Goal: Transaction & Acquisition: Download file/media

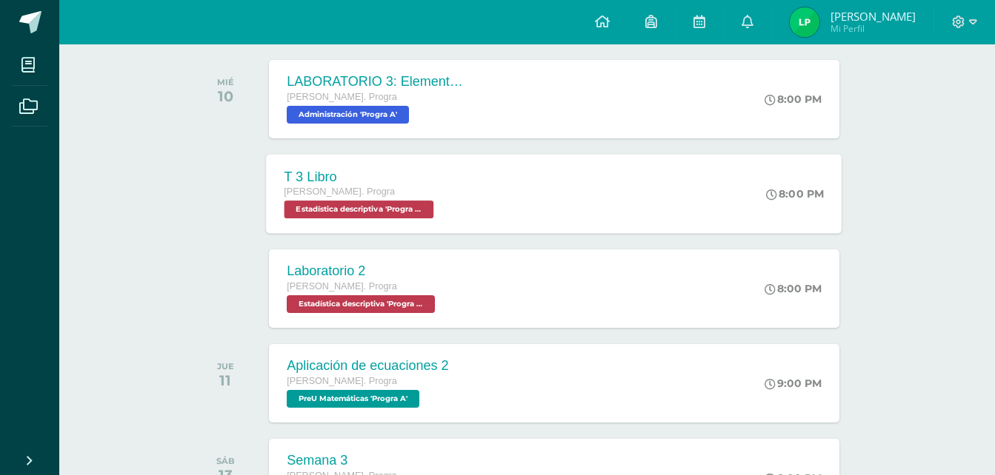
scroll to position [231, 0]
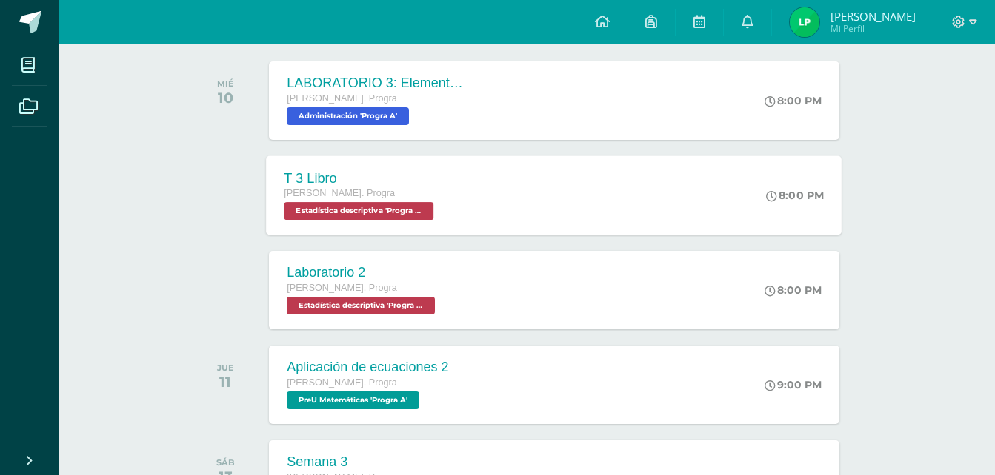
click at [348, 195] on span "[PERSON_NAME]. Progra" at bounding box center [339, 193] width 111 height 10
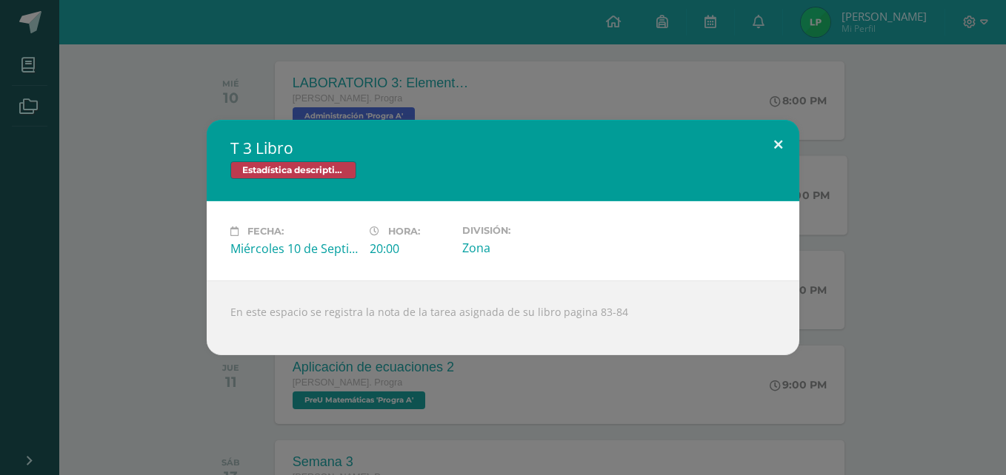
click at [781, 142] on button at bounding box center [778, 145] width 42 height 50
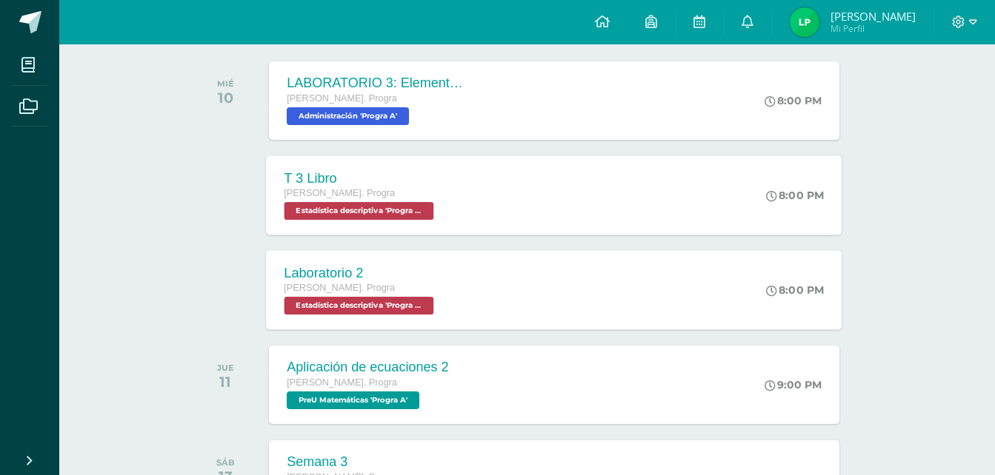
click at [464, 284] on div "Laboratorio 2 [PERSON_NAME]. Progra Estadística descriptiva 'Progra A' 8:00 PM …" at bounding box center [554, 289] width 575 height 79
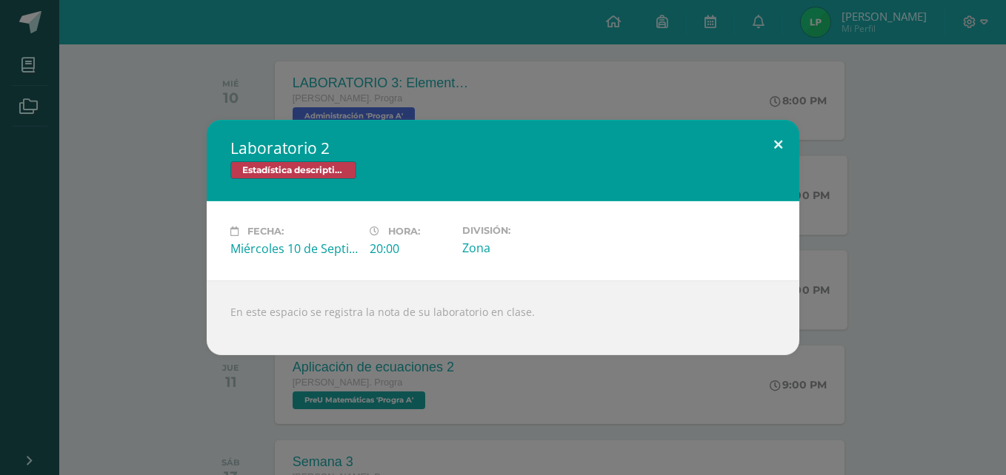
click at [776, 142] on button at bounding box center [778, 145] width 42 height 50
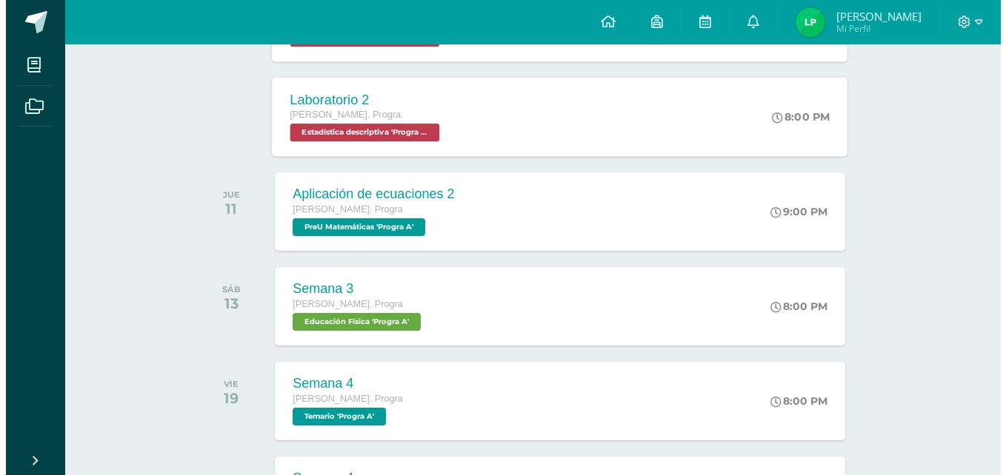
scroll to position [405, 0]
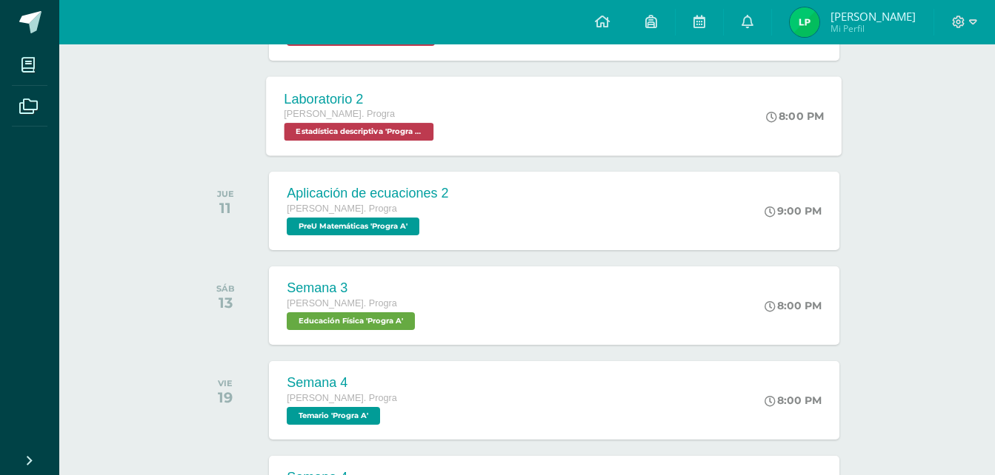
click at [478, 121] on div "Laboratorio 2 [PERSON_NAME]. Progra Estadística descriptiva 'Progra A' 8:00 PM …" at bounding box center [554, 115] width 575 height 79
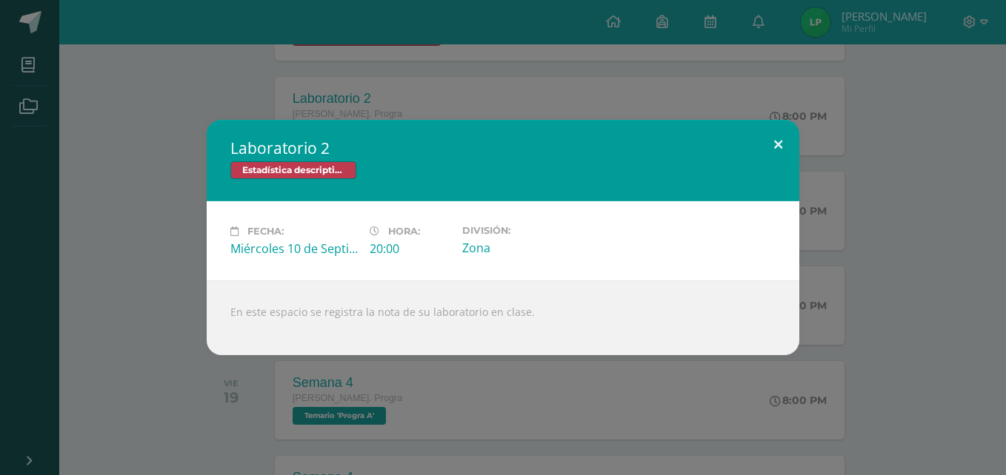
click at [777, 138] on button at bounding box center [778, 145] width 42 height 50
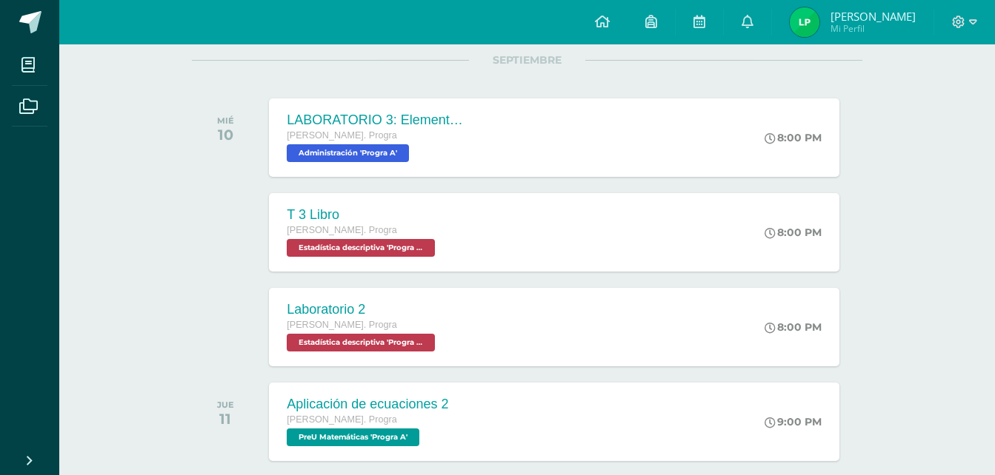
scroll to position [195, 0]
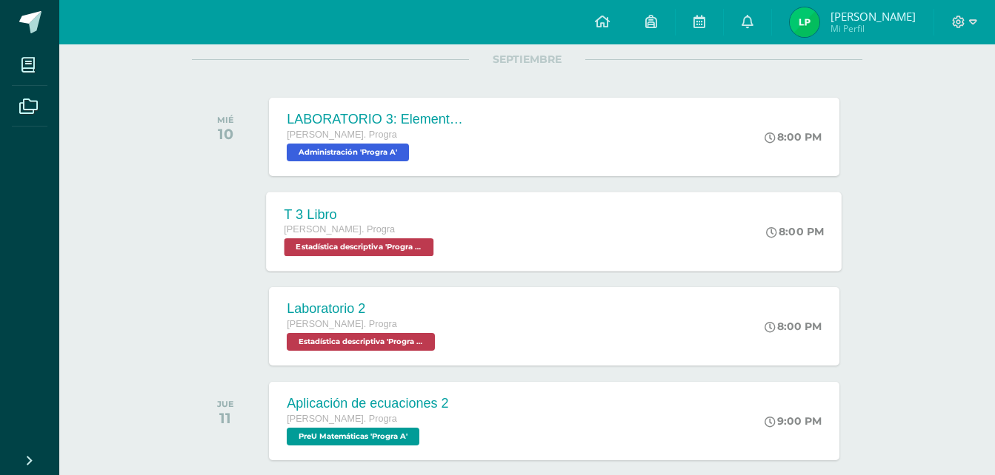
click at [471, 238] on div "T 3 Libro [PERSON_NAME]. Progra Estadística descriptiva 'Progra A' 8:00 PM T 3 …" at bounding box center [554, 231] width 575 height 79
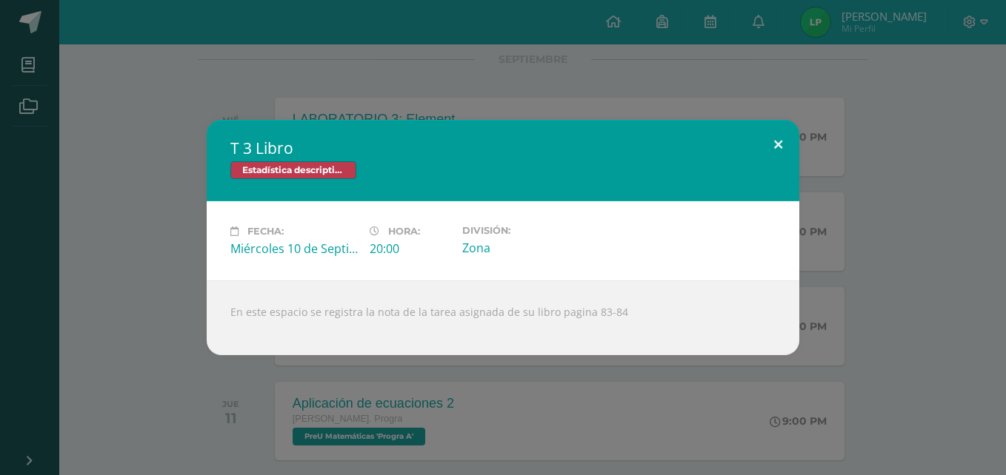
click at [782, 149] on button at bounding box center [778, 145] width 42 height 50
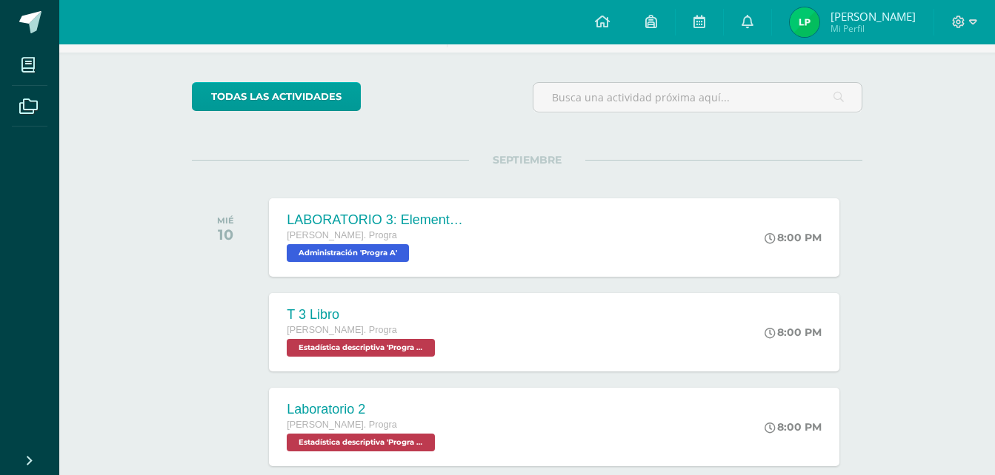
scroll to position [136, 0]
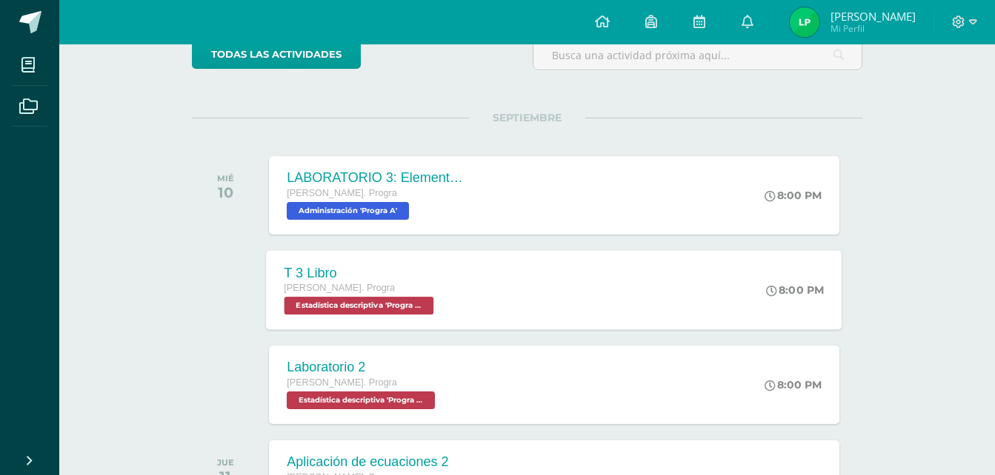
click at [390, 272] on div "T 3 Libro" at bounding box center [360, 273] width 153 height 16
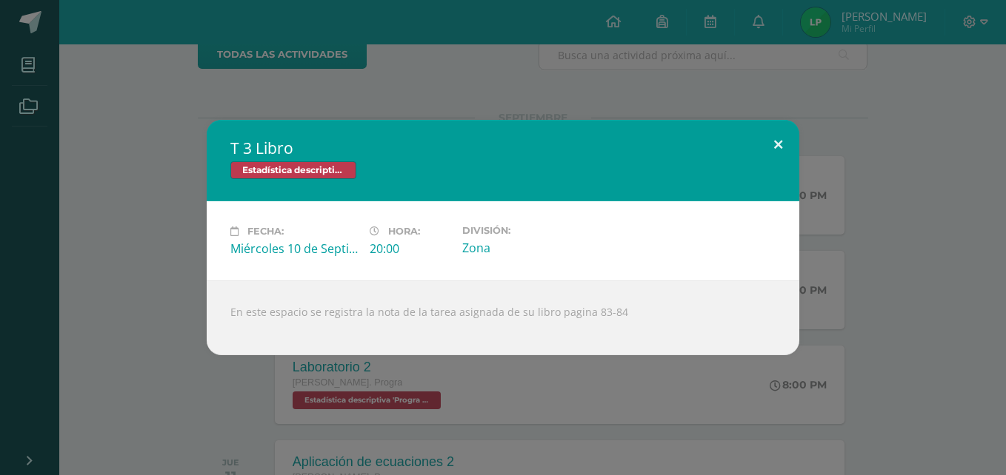
click at [792, 150] on button at bounding box center [778, 145] width 42 height 50
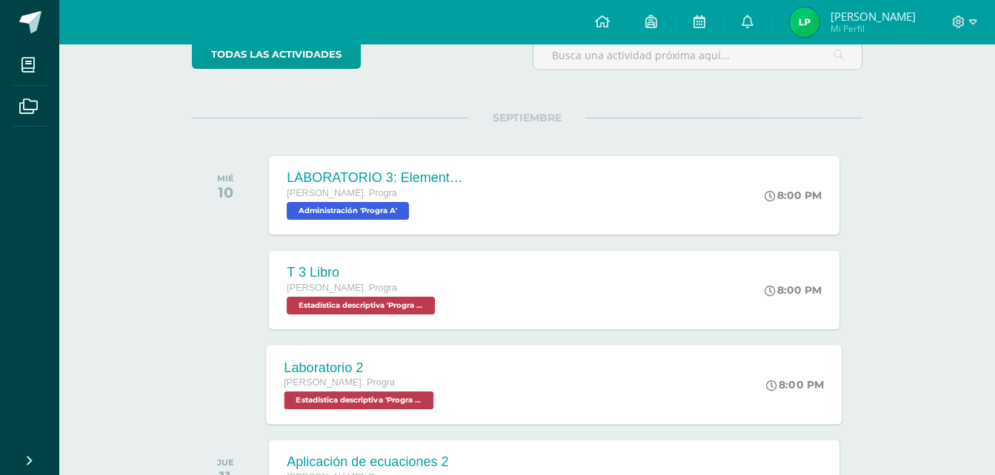
click at [651, 363] on div "Laboratorio 2 [PERSON_NAME]. Progra Estadística descriptiva 'Progra A' 8:00 PM …" at bounding box center [554, 384] width 575 height 79
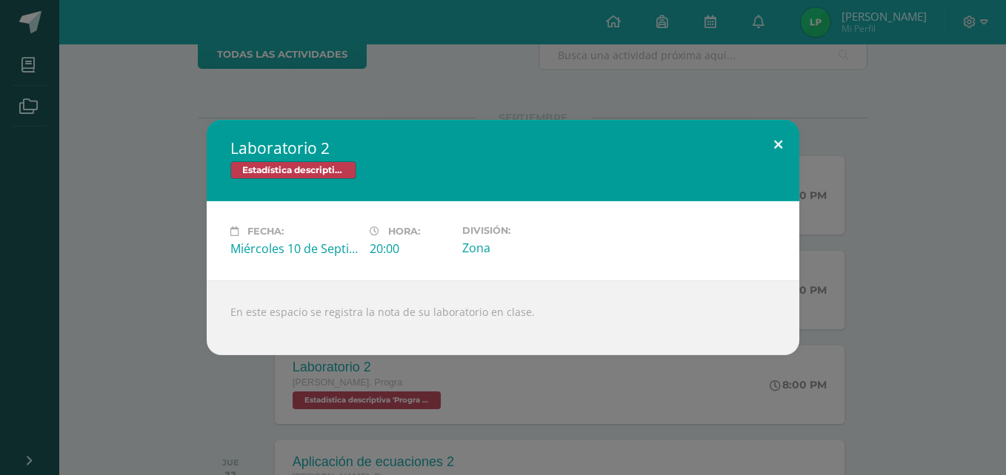
click at [765, 150] on button at bounding box center [778, 145] width 42 height 50
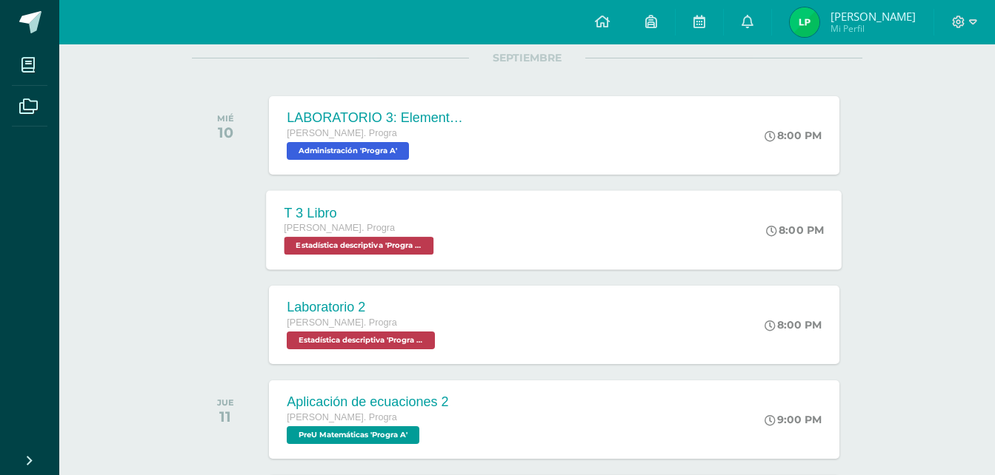
scroll to position [197, 0]
click at [439, 153] on div "[PERSON_NAME]. Progra Administración 'Progra A'" at bounding box center [373, 142] width 179 height 34
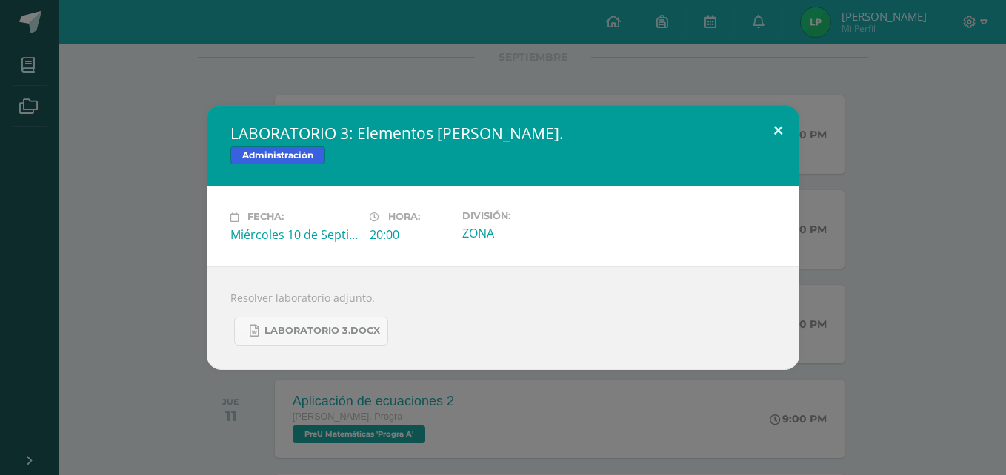
click at [781, 119] on button at bounding box center [778, 130] width 42 height 50
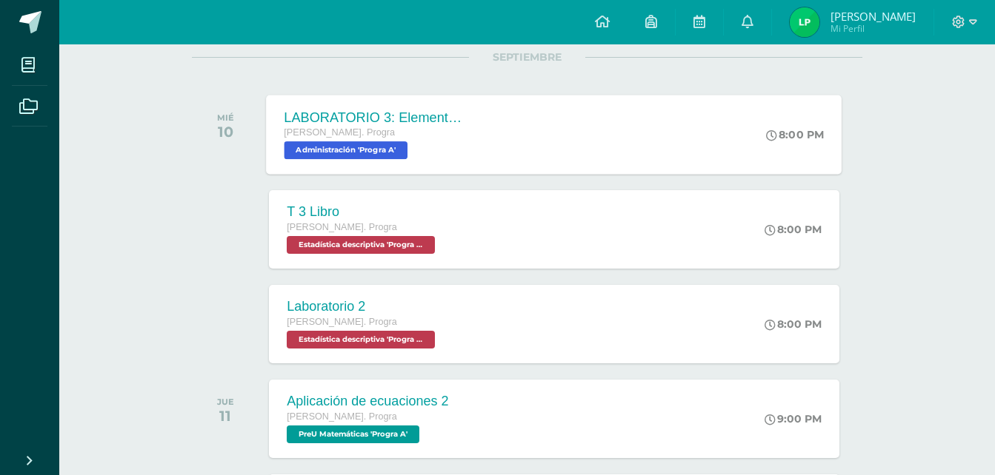
click at [495, 121] on div "LABORATORIO 3: Elementos [PERSON_NAME]. [PERSON_NAME]. Progra Administración 'P…" at bounding box center [554, 134] width 575 height 79
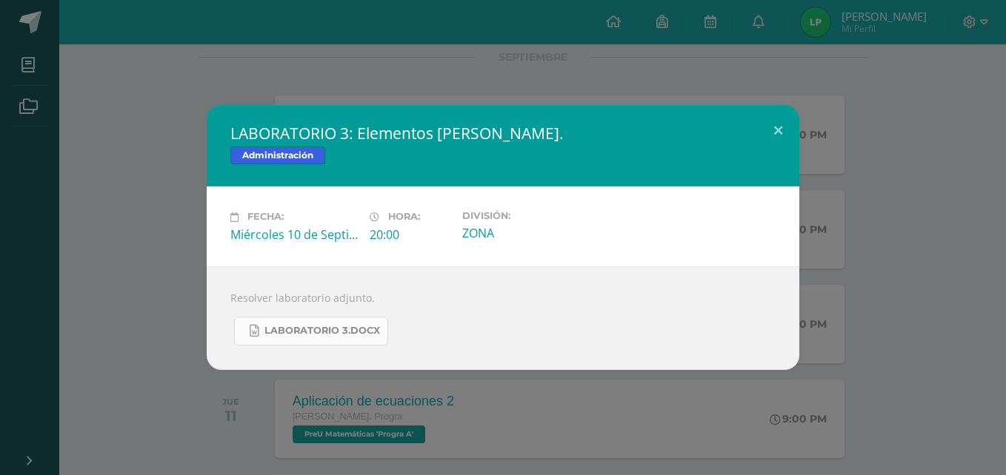
click at [284, 343] on link "LABORATORIO 3.docx" at bounding box center [311, 331] width 154 height 29
click at [338, 324] on link "LABORATORIO 3.docx" at bounding box center [311, 331] width 154 height 29
click at [777, 129] on button at bounding box center [778, 130] width 42 height 50
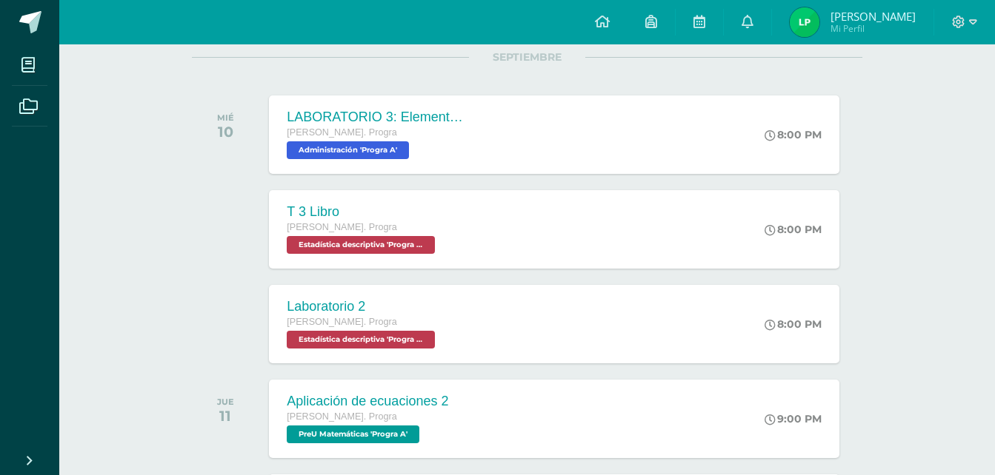
scroll to position [0, 0]
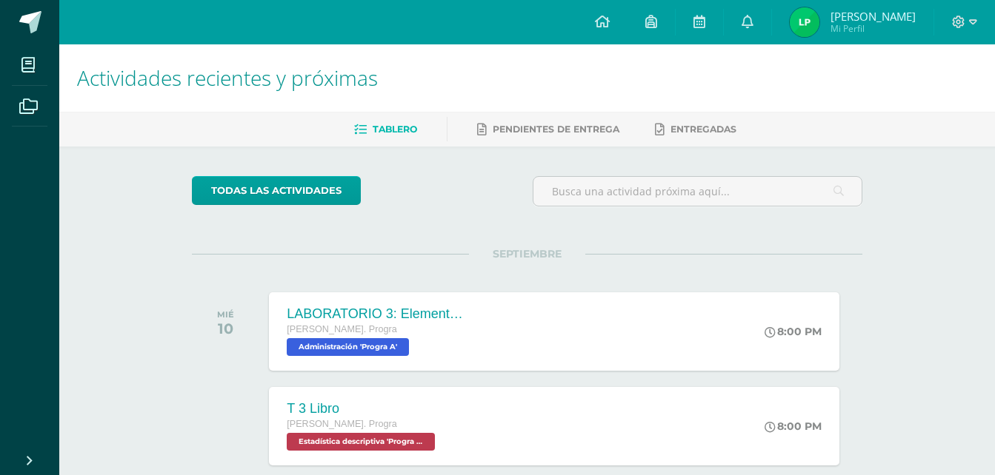
click at [391, 56] on h1 "Actividades recientes y próximas" at bounding box center [527, 77] width 900 height 67
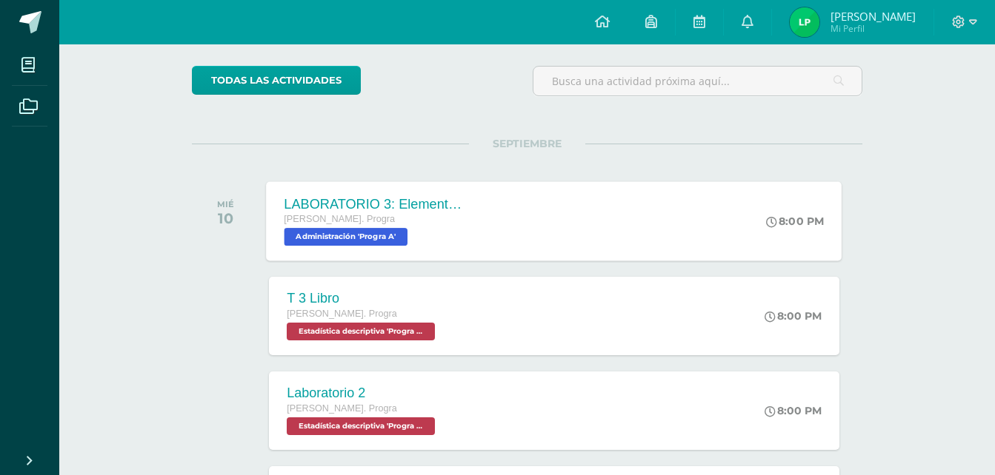
scroll to position [110, 0]
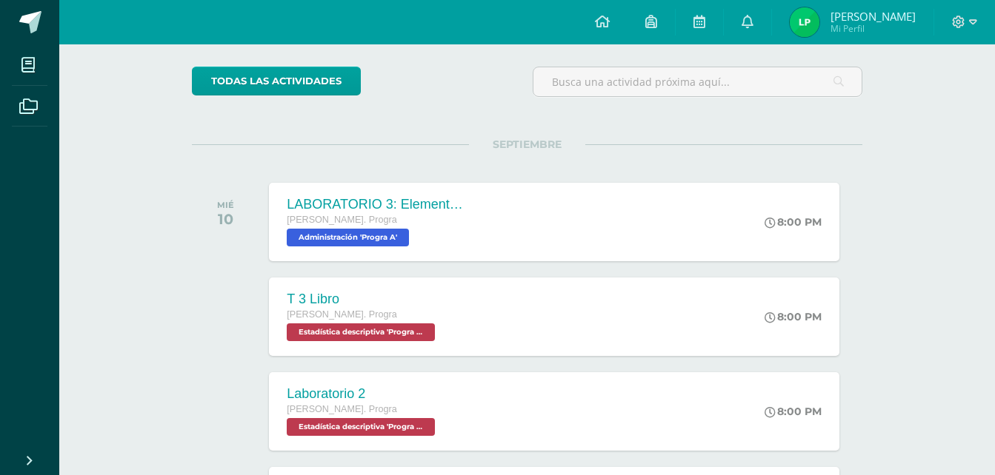
click at [467, 165] on div "SEPTIEMBRE MIÉ 10 LABORATORIO 3: Elementos [PERSON_NAME]. [PERSON_NAME]. Progra…" at bounding box center [527, 203] width 670 height 119
click at [603, 43] on link at bounding box center [602, 22] width 50 height 44
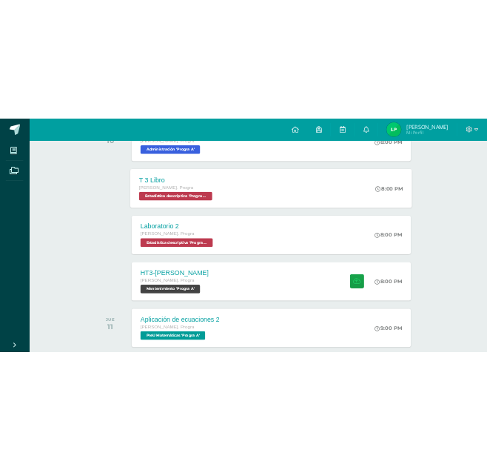
scroll to position [285, 0]
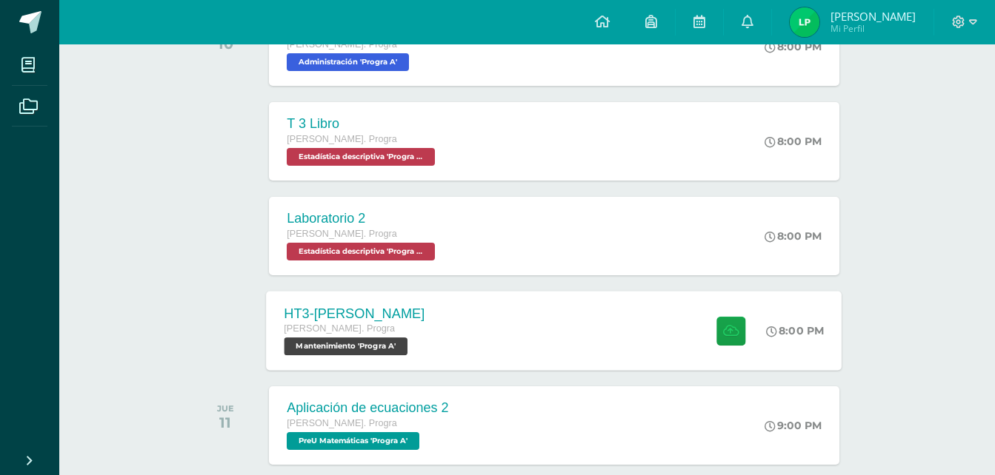
click at [589, 327] on div "HT3-[PERSON_NAME]. Progra Mantenimiento 'Progra A' 8:00 PM HT3-[GEOGRAPHIC_DATA…" at bounding box center [554, 330] width 575 height 79
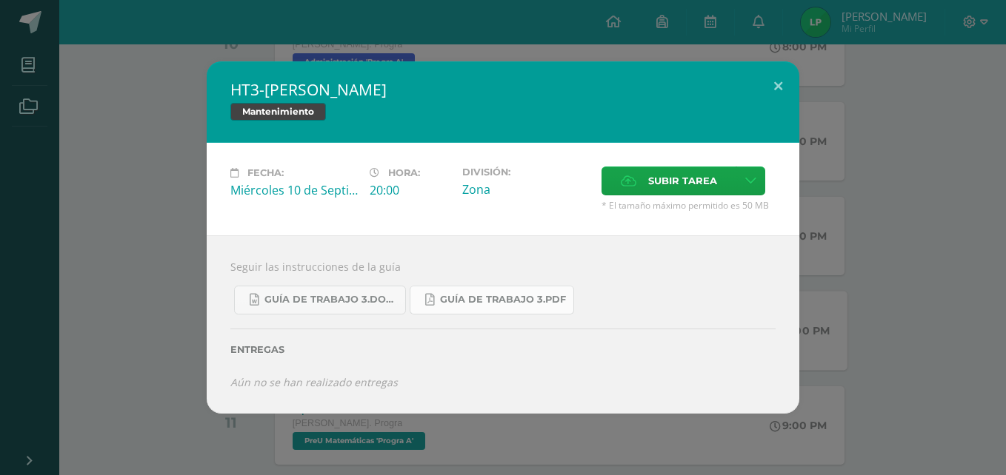
click at [446, 303] on span "Guía de trabajo 3.pdf" at bounding box center [503, 300] width 126 height 12
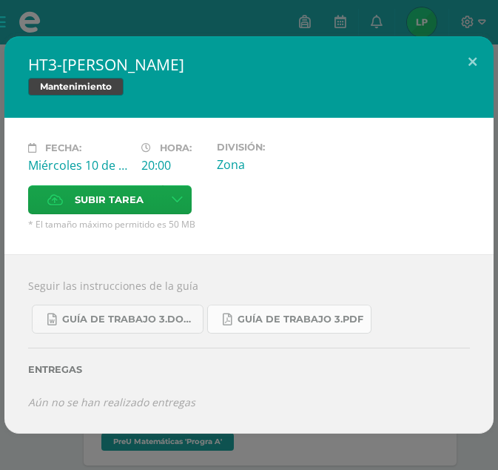
click at [296, 318] on span "Guía de trabajo 3.pdf" at bounding box center [301, 319] width 126 height 12
click at [477, 61] on button at bounding box center [473, 61] width 42 height 50
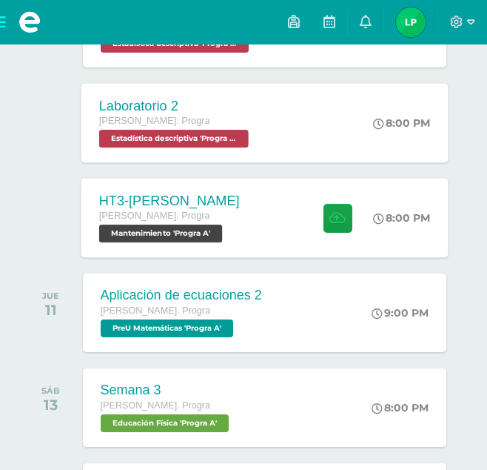
scroll to position [257, 0]
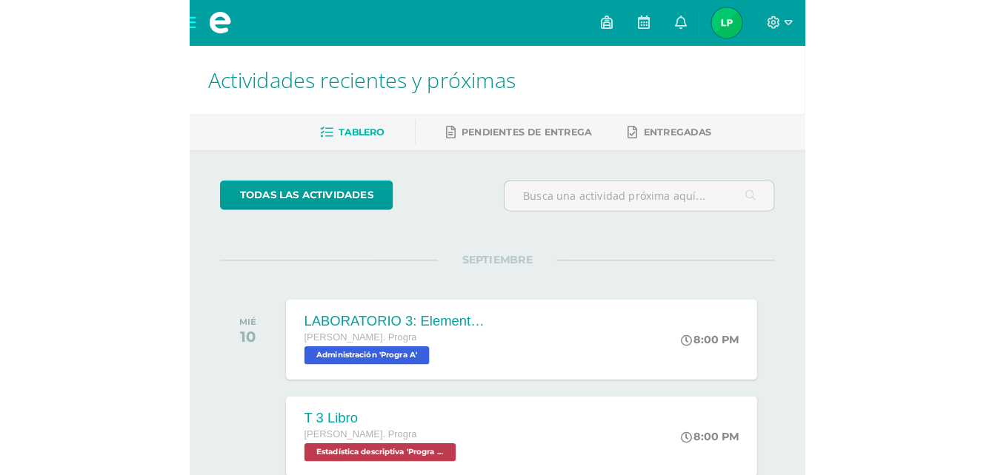
scroll to position [257, 0]
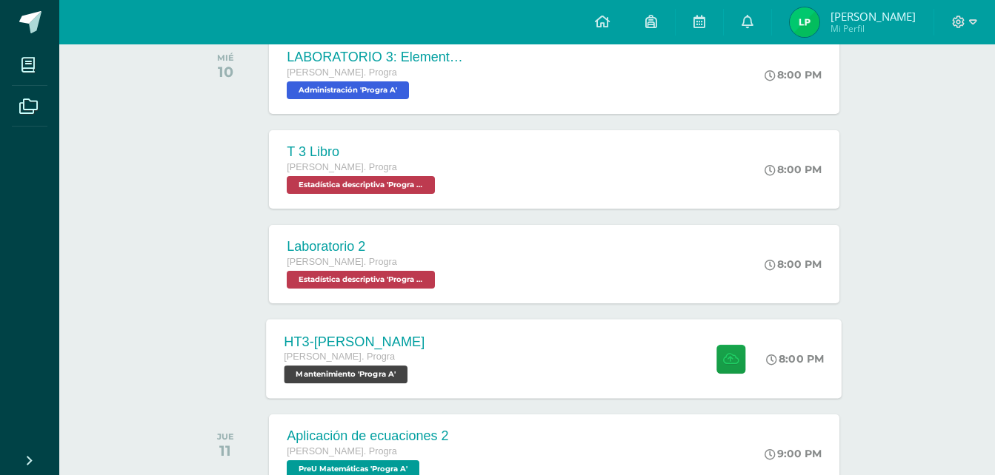
click at [451, 358] on div "HT3-Arduino Quinto Bach. Progra Mantenimiento 'Progra A' 8:00 PM HT3-Arduino Ma…" at bounding box center [554, 358] width 575 height 79
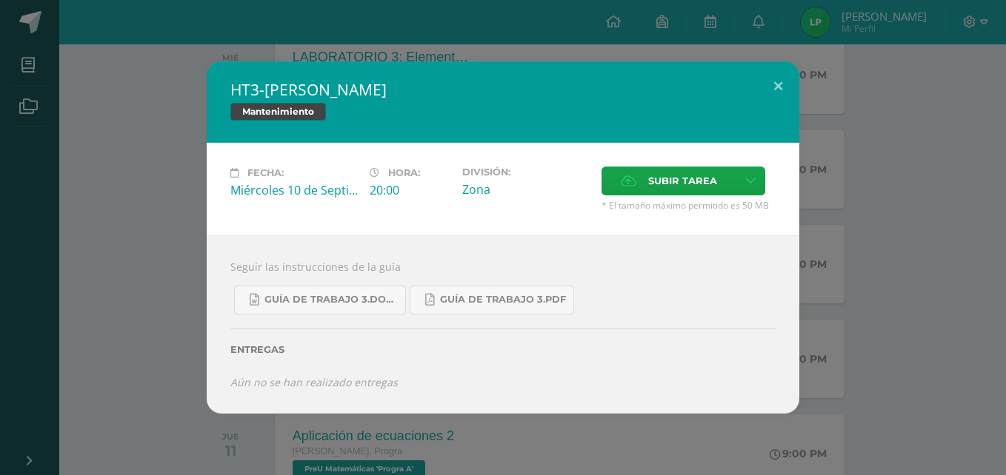
click at [101, 201] on div "HT3-Arduino Mantenimiento Fecha: Miércoles 10 de Septiembre Hora: 20:00 Divisió…" at bounding box center [503, 237] width 994 height 353
